Goal: Information Seeking & Learning: Find specific fact

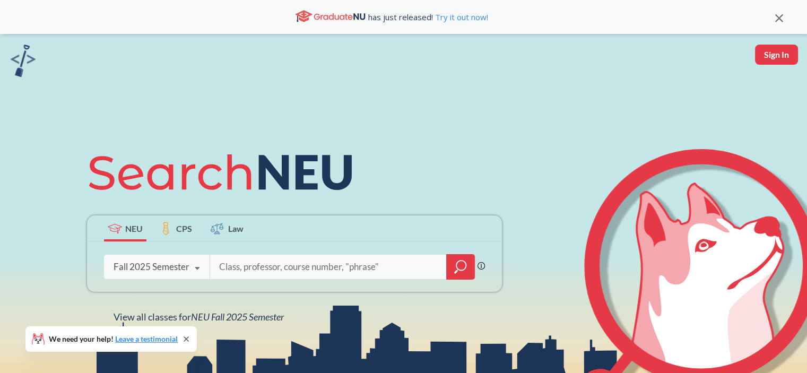
click at [237, 269] on input "search" at bounding box center [328, 267] width 221 height 22
type input "15940"
click at [458, 269] on icon "magnifying glass" at bounding box center [460, 267] width 13 height 15
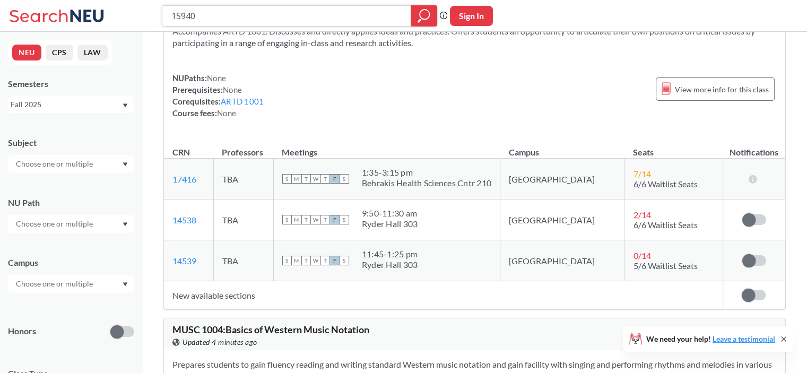
scroll to position [12837, 0]
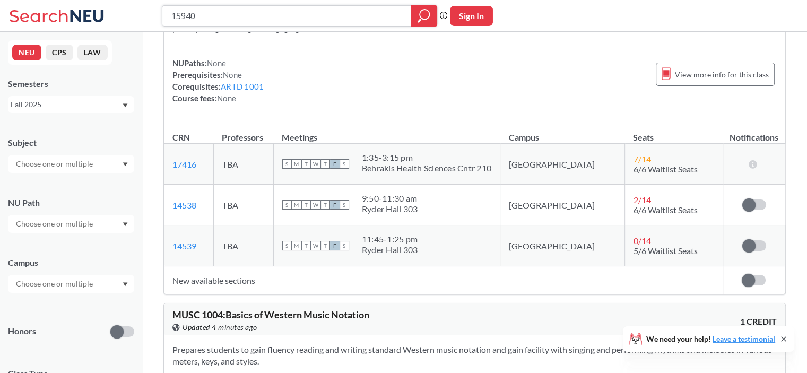
click at [422, 18] on icon "magnifying glass" at bounding box center [425, 15] width 10 height 10
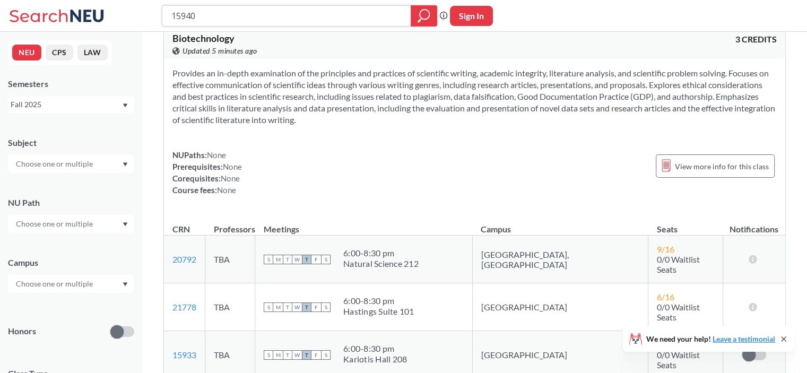
scroll to position [0, 0]
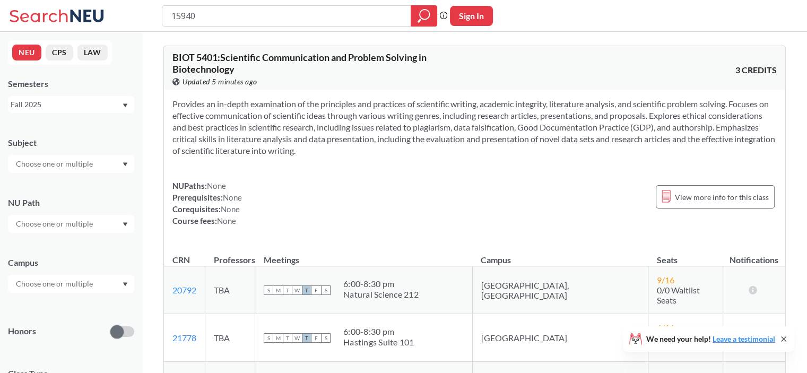
click at [261, 59] on span "BIOT 5401 : Scientific Communication and Problem Solving in Biotechnology" at bounding box center [299, 62] width 254 height 23
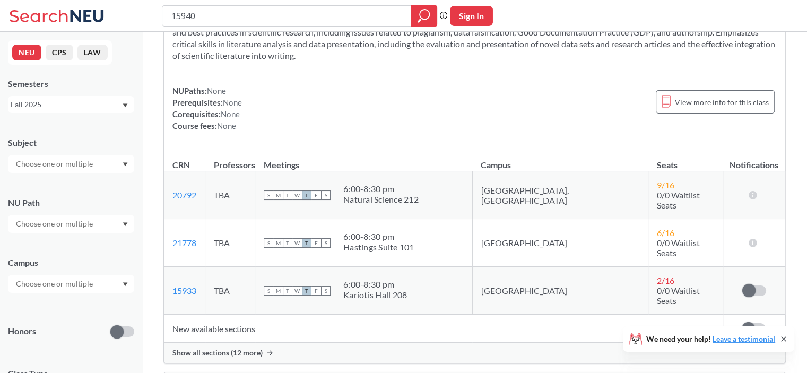
scroll to position [100, 0]
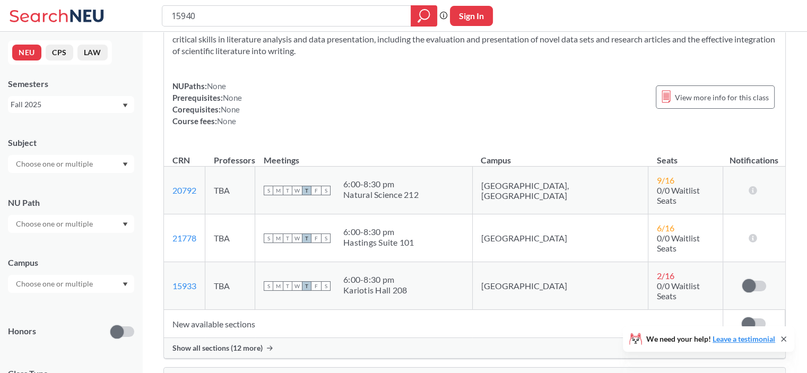
click at [231, 343] on span "Show all sections (12 more)" at bounding box center [217, 348] width 90 height 10
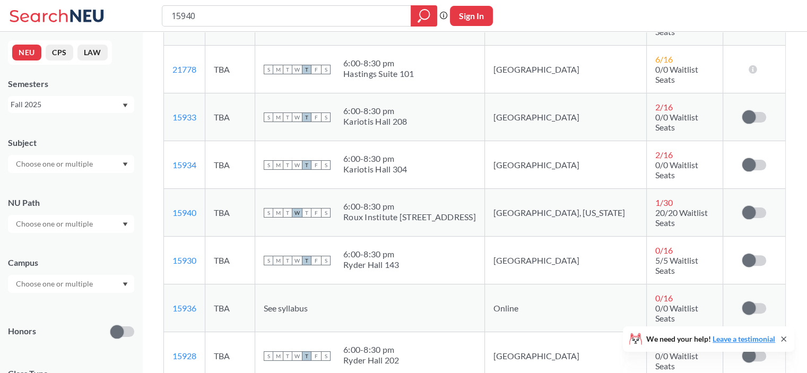
scroll to position [269, 0]
click at [192, 207] on link "15940" at bounding box center [184, 212] width 24 height 10
click at [655, 197] on span "1 / 30" at bounding box center [664, 202] width 18 height 10
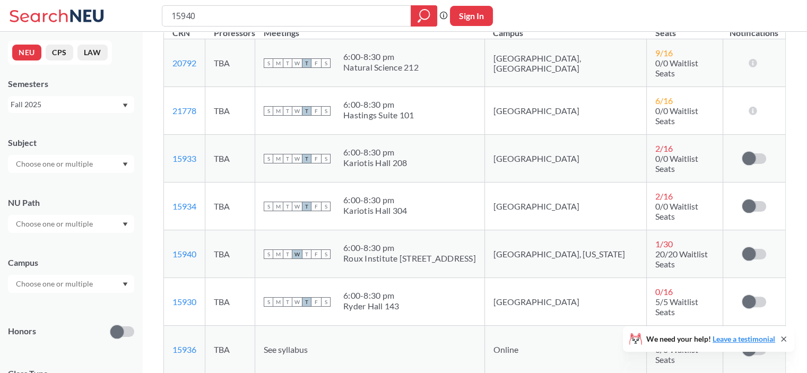
scroll to position [227, 0]
click at [191, 249] on link "15940" at bounding box center [184, 254] width 24 height 10
